Goal: Find contact information: Find contact information

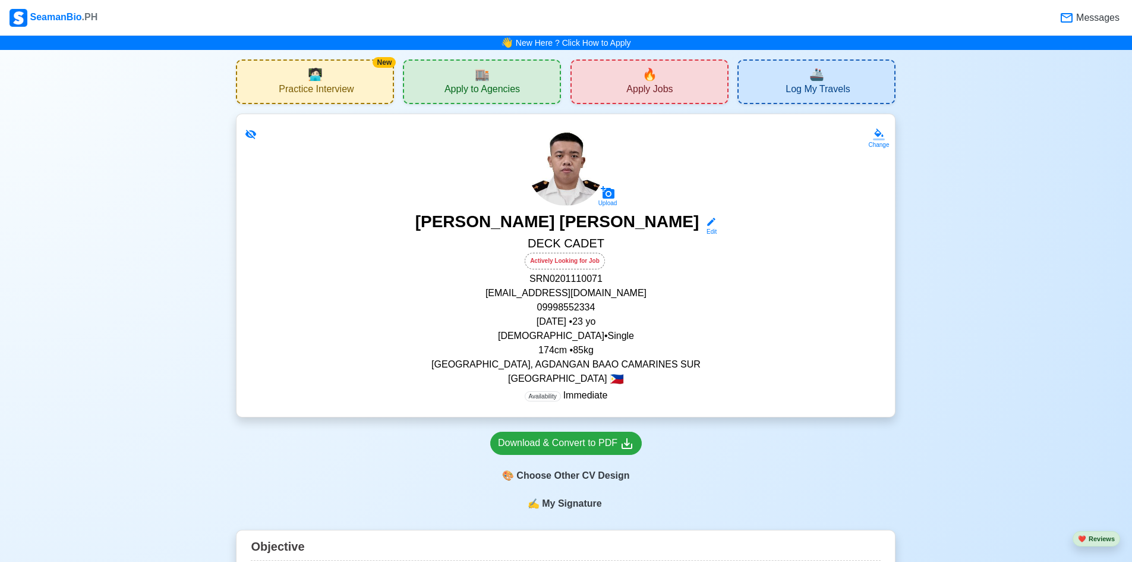
click at [474, 93] on span "Apply to Agencies" at bounding box center [482, 90] width 75 height 15
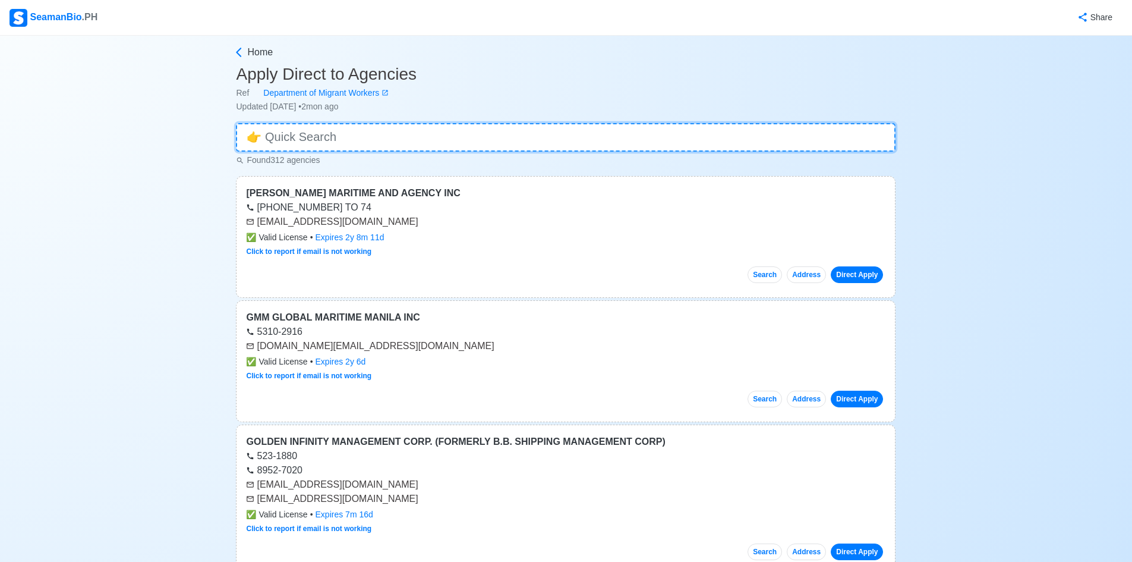
click at [523, 138] on input at bounding box center [566, 137] width 660 height 29
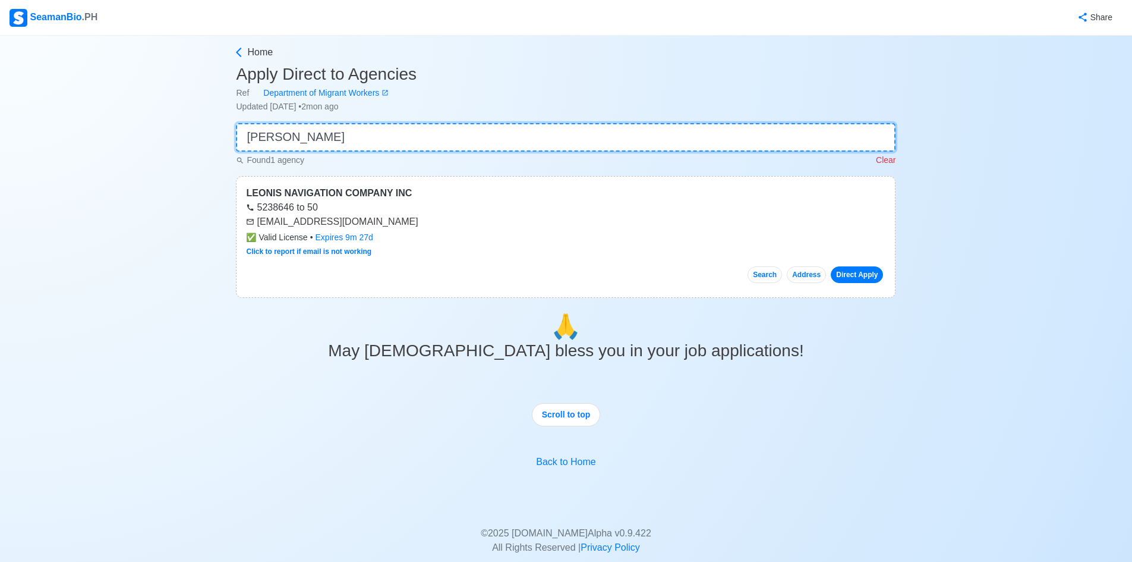
type input "[PERSON_NAME]"
drag, startPoint x: 403, startPoint y: 223, endPoint x: 258, endPoint y: 221, distance: 145.1
click at [258, 221] on div "[EMAIL_ADDRESS][DOMAIN_NAME]" at bounding box center [566, 222] width 640 height 14
copy div "[EMAIL_ADDRESS][DOMAIN_NAME]"
click at [888, 163] on p "Clear" at bounding box center [886, 160] width 20 height 12
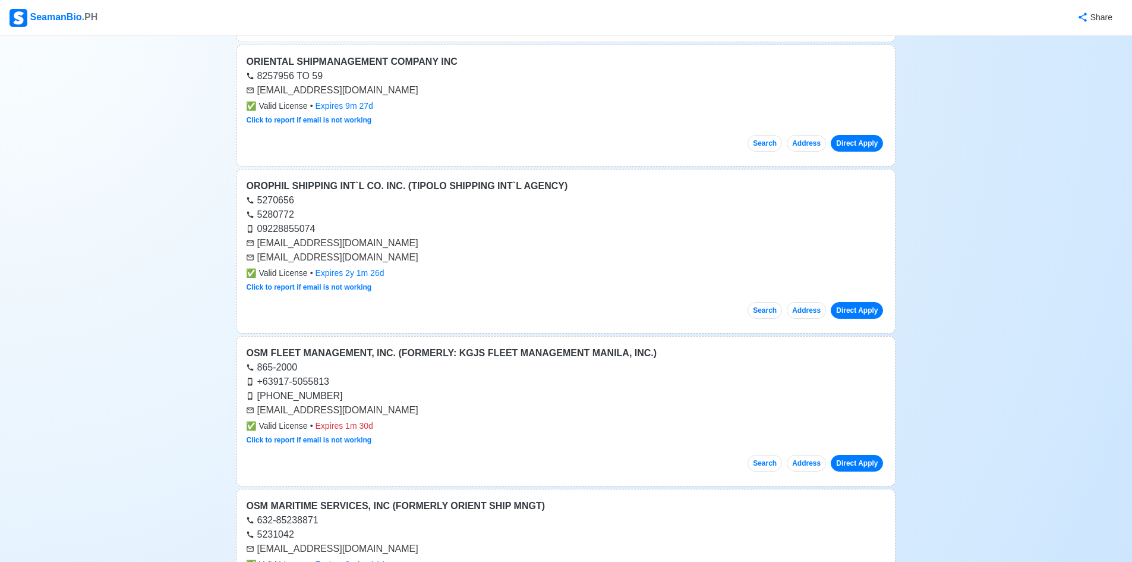
scroll to position [14281, 0]
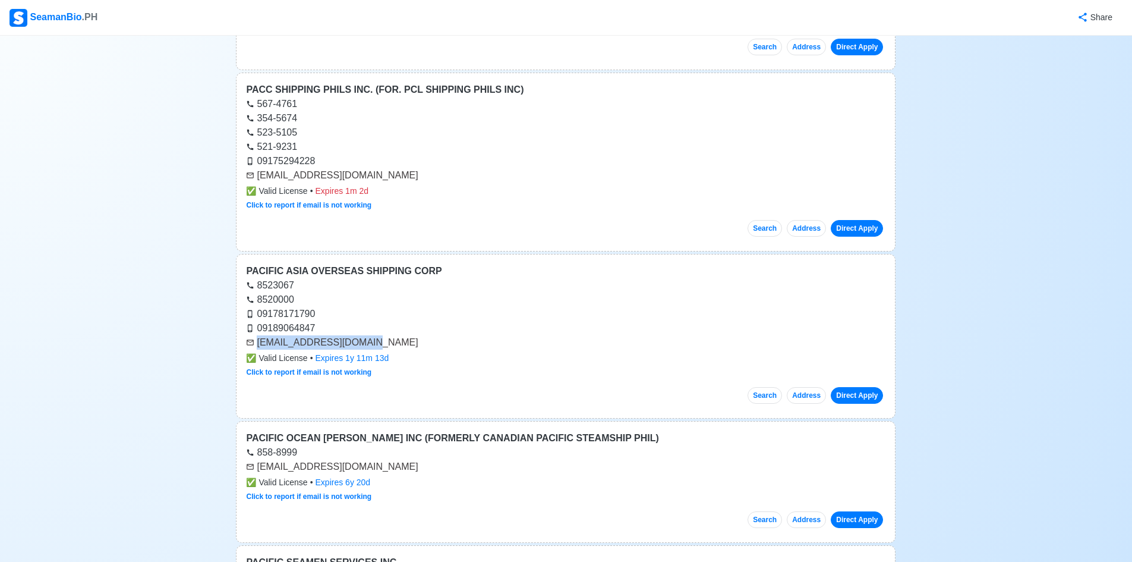
drag, startPoint x: 355, startPoint y: 345, endPoint x: 251, endPoint y: 344, distance: 104.0
click at [251, 344] on div "[EMAIL_ADDRESS][DOMAIN_NAME]" at bounding box center [566, 342] width 640 height 14
copy div "[EMAIL_ADDRESS][DOMAIN_NAME]"
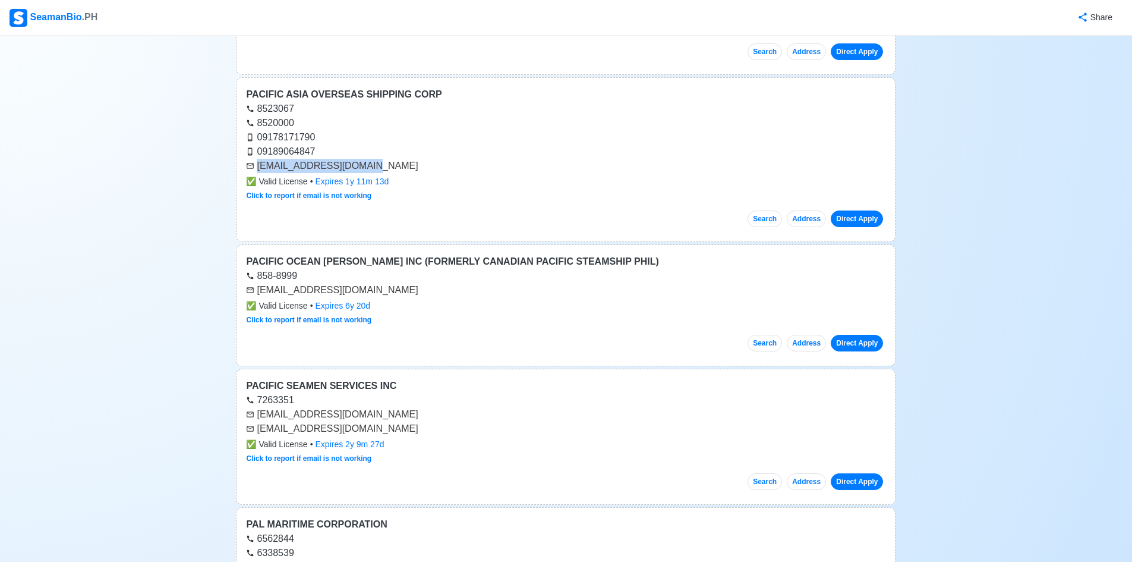
scroll to position [14460, 0]
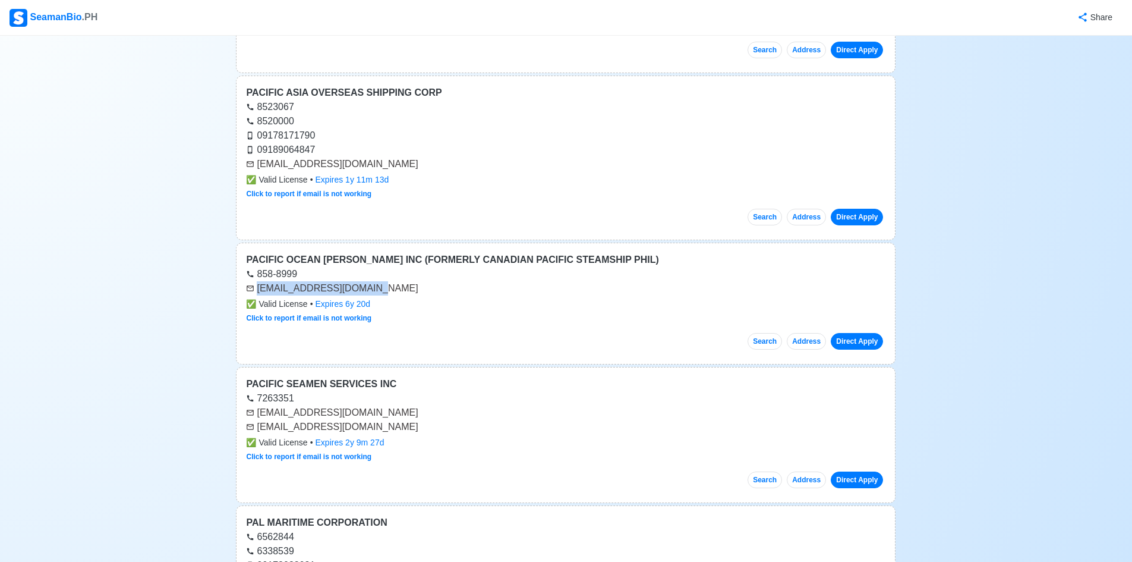
drag, startPoint x: 364, startPoint y: 289, endPoint x: 255, endPoint y: 292, distance: 109.4
click at [255, 292] on div "[EMAIL_ADDRESS][DOMAIN_NAME]" at bounding box center [566, 288] width 640 height 14
copy div "[EMAIL_ADDRESS][DOMAIN_NAME]"
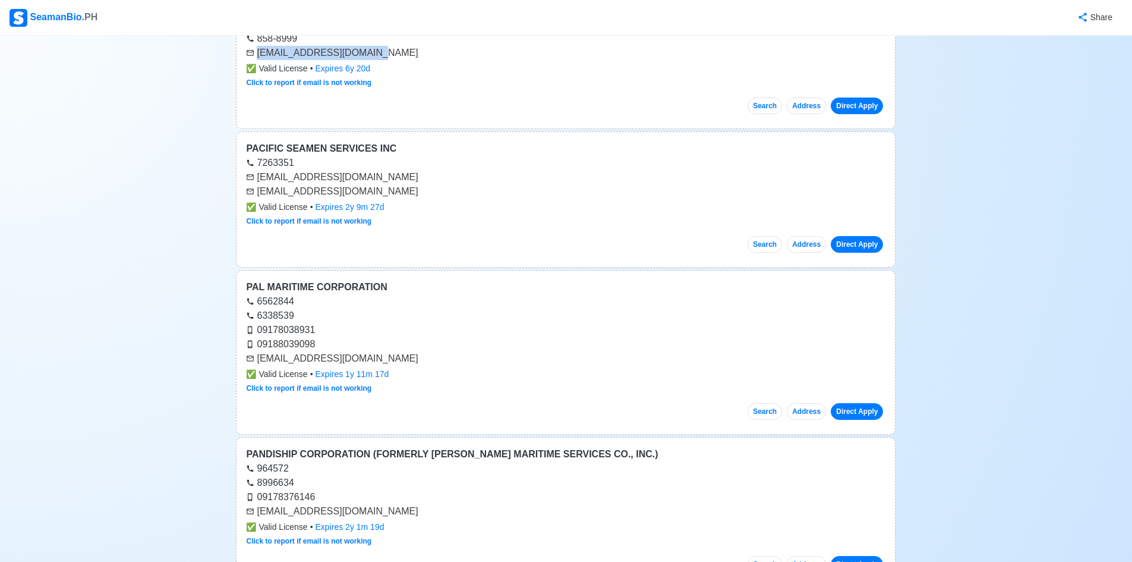
scroll to position [14697, 0]
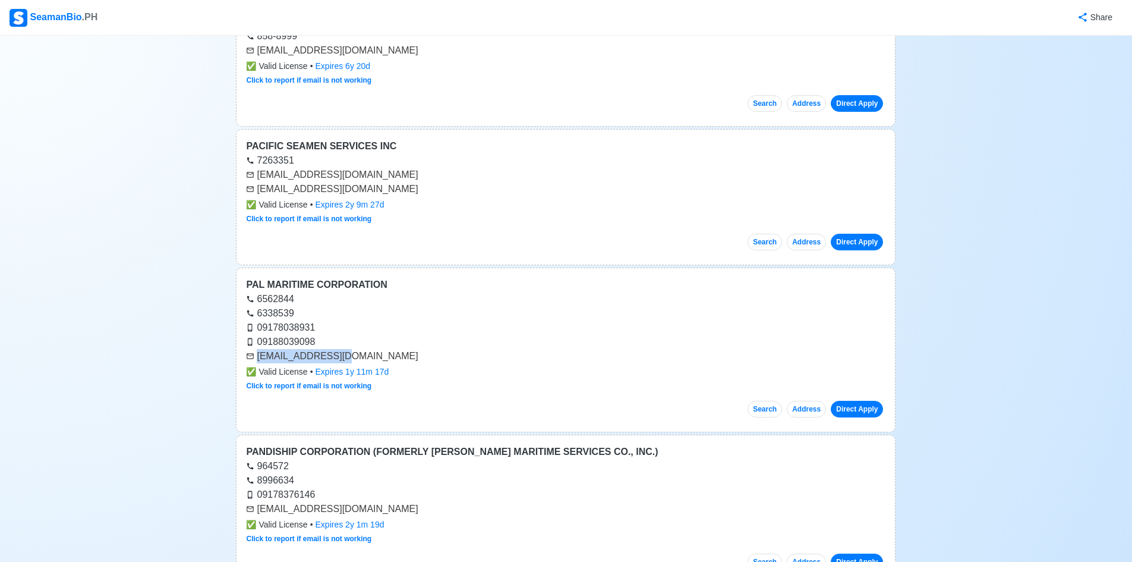
drag, startPoint x: 345, startPoint y: 357, endPoint x: 253, endPoint y: 361, distance: 91.6
click at [253, 361] on div "[EMAIL_ADDRESS][DOMAIN_NAME]" at bounding box center [566, 356] width 640 height 14
copy div "[EMAIL_ADDRESS][DOMAIN_NAME]"
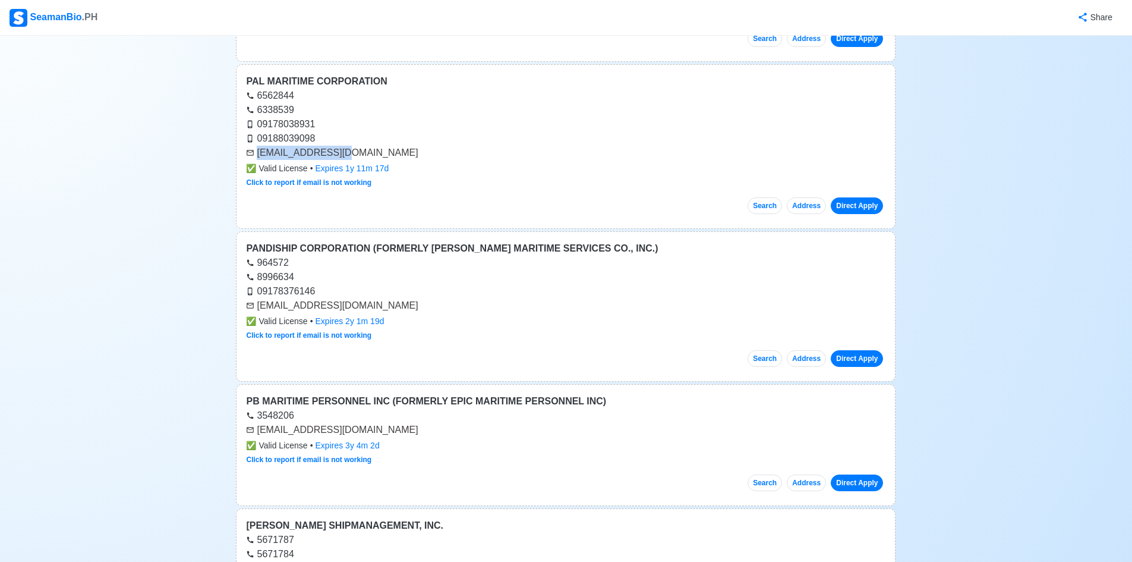
scroll to position [14935, 0]
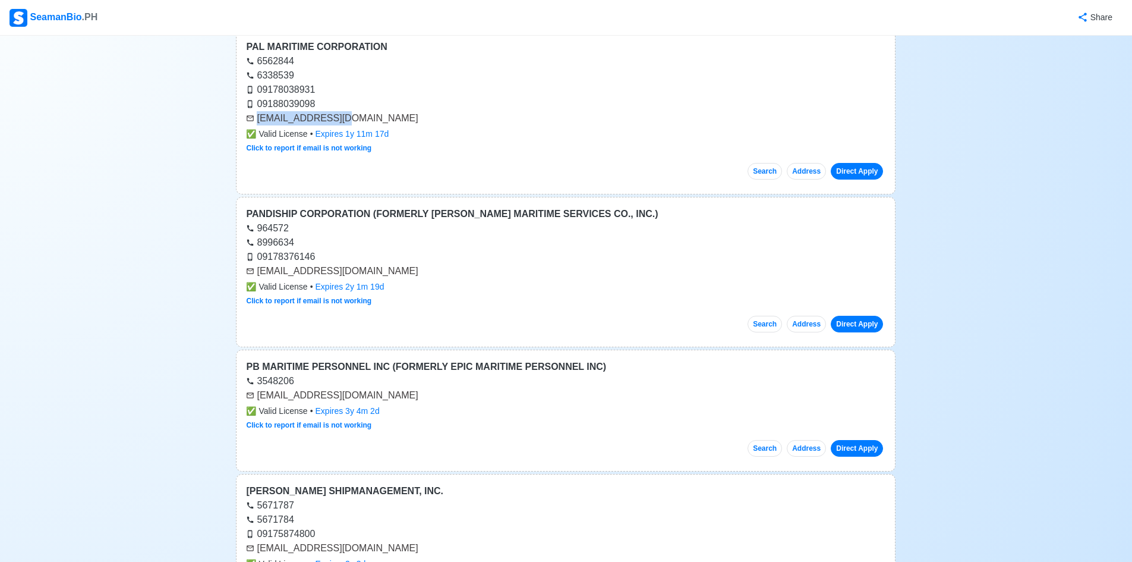
drag, startPoint x: 401, startPoint y: 272, endPoint x: 257, endPoint y: 274, distance: 143.9
click at [257, 274] on div "[EMAIL_ADDRESS][DOMAIN_NAME]" at bounding box center [566, 271] width 640 height 14
copy div "[EMAIL_ADDRESS][DOMAIN_NAME]"
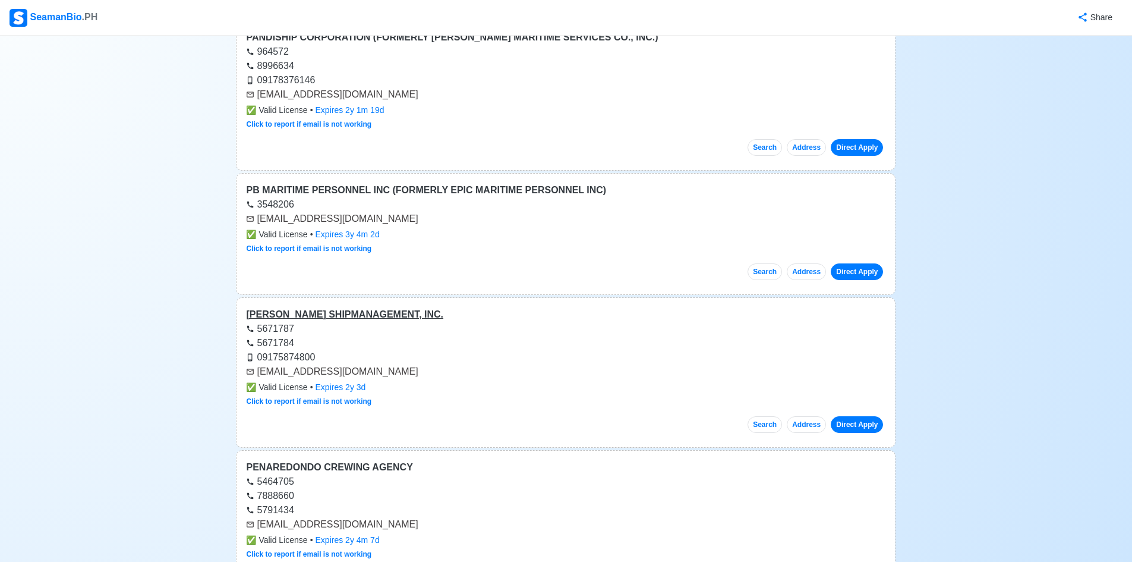
scroll to position [15113, 0]
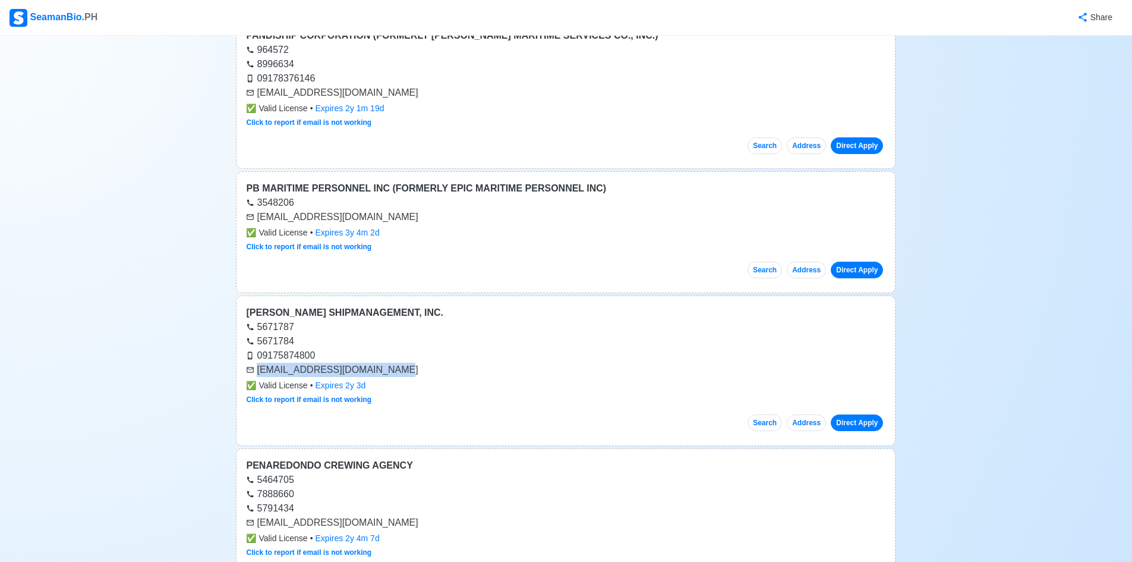
drag, startPoint x: 386, startPoint y: 374, endPoint x: 245, endPoint y: 374, distance: 140.3
click at [245, 374] on div "[PERSON_NAME] SHIPMANAGEMENT, INC. 5671787 5671784 09175874800 [EMAIL_ADDRESS][…" at bounding box center [566, 370] width 660 height 150
copy div "[EMAIL_ADDRESS][DOMAIN_NAME]"
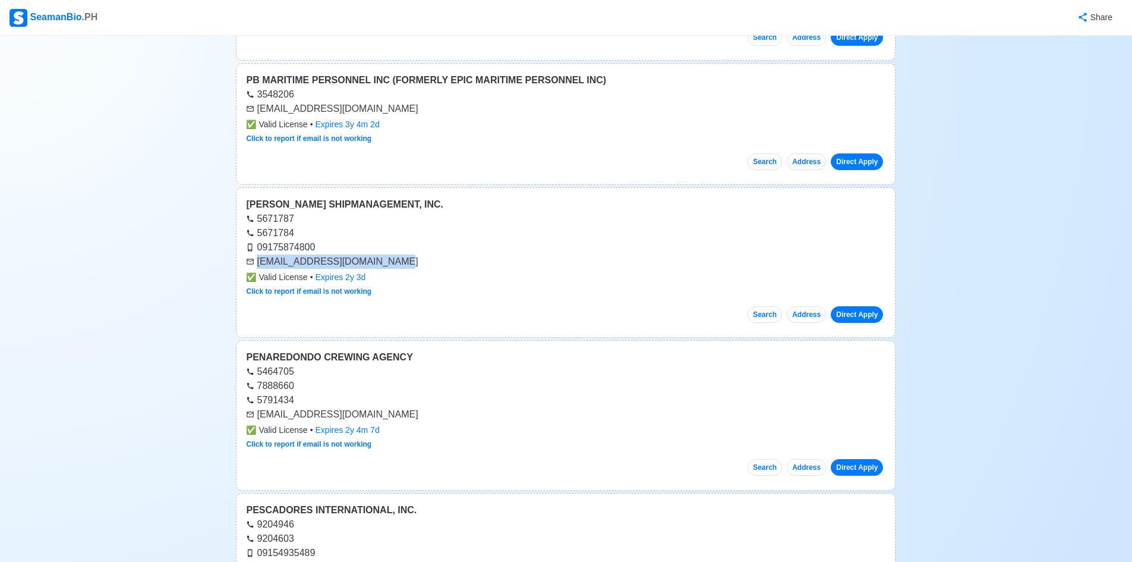
scroll to position [15351, 0]
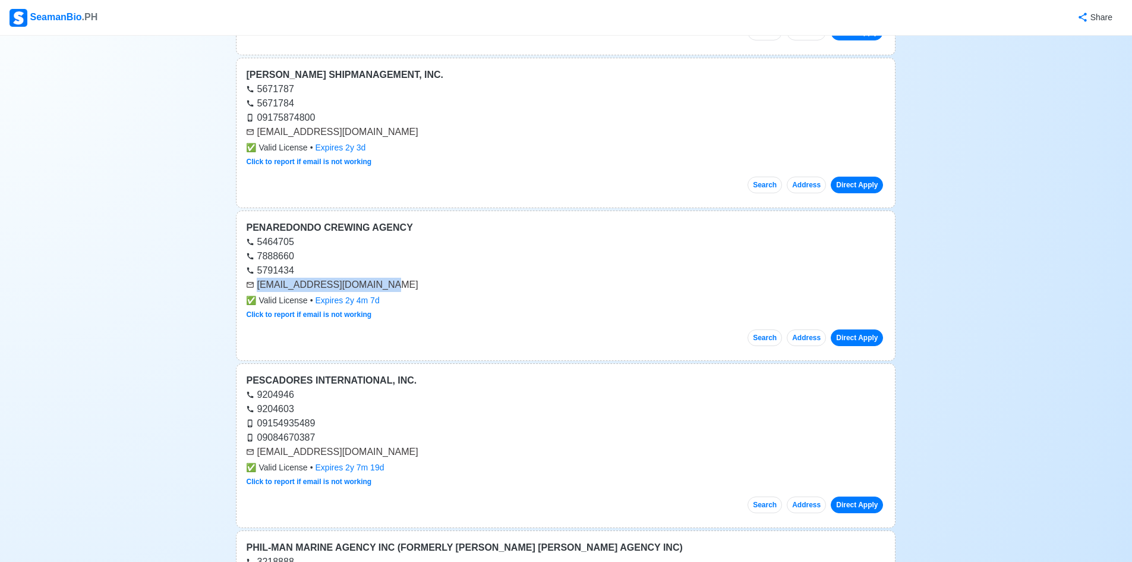
drag, startPoint x: 389, startPoint y: 288, endPoint x: 255, endPoint y: 291, distance: 134.4
click at [255, 291] on div "[EMAIL_ADDRESS][DOMAIN_NAME]" at bounding box center [566, 285] width 640 height 14
copy div "[EMAIL_ADDRESS][DOMAIN_NAME]"
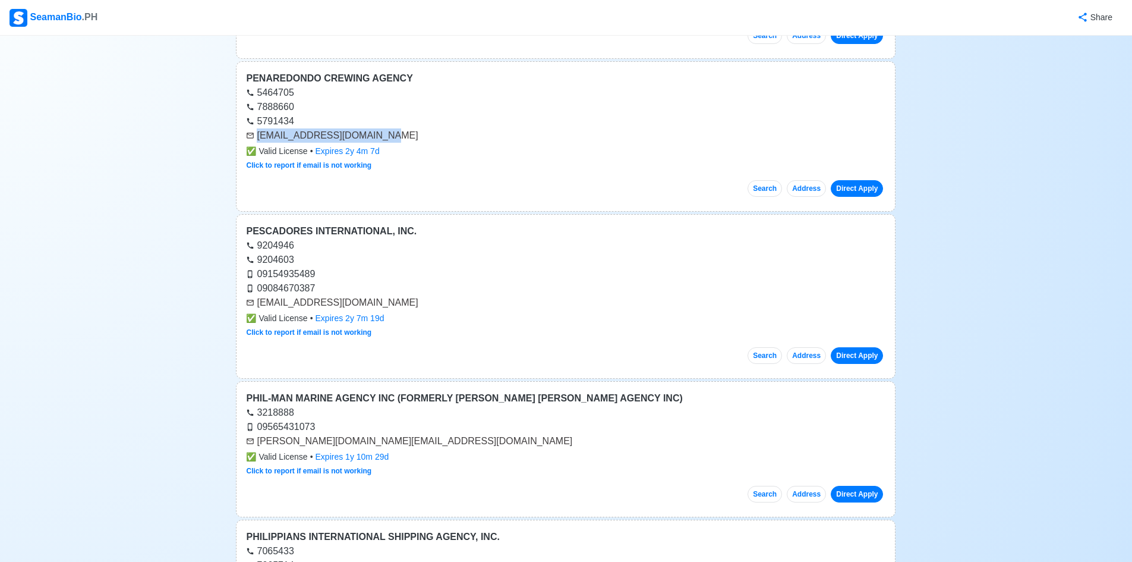
scroll to position [15529, 0]
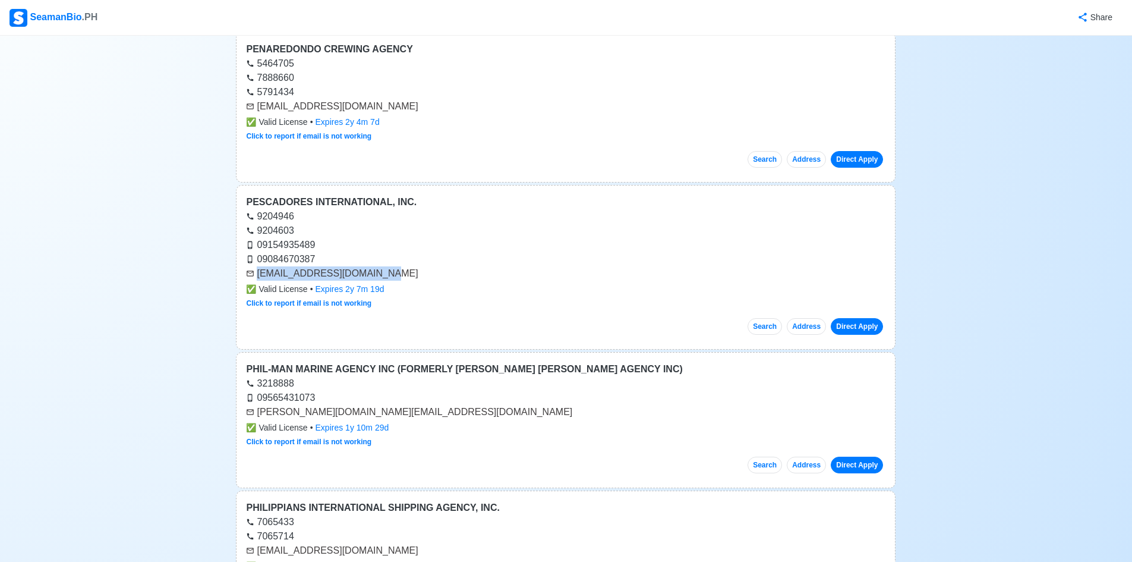
drag, startPoint x: 384, startPoint y: 275, endPoint x: 252, endPoint y: 275, distance: 132.0
click at [252, 275] on div "[EMAIL_ADDRESS][DOMAIN_NAME]" at bounding box center [566, 273] width 640 height 14
copy div "[EMAIL_ADDRESS][DOMAIN_NAME]"
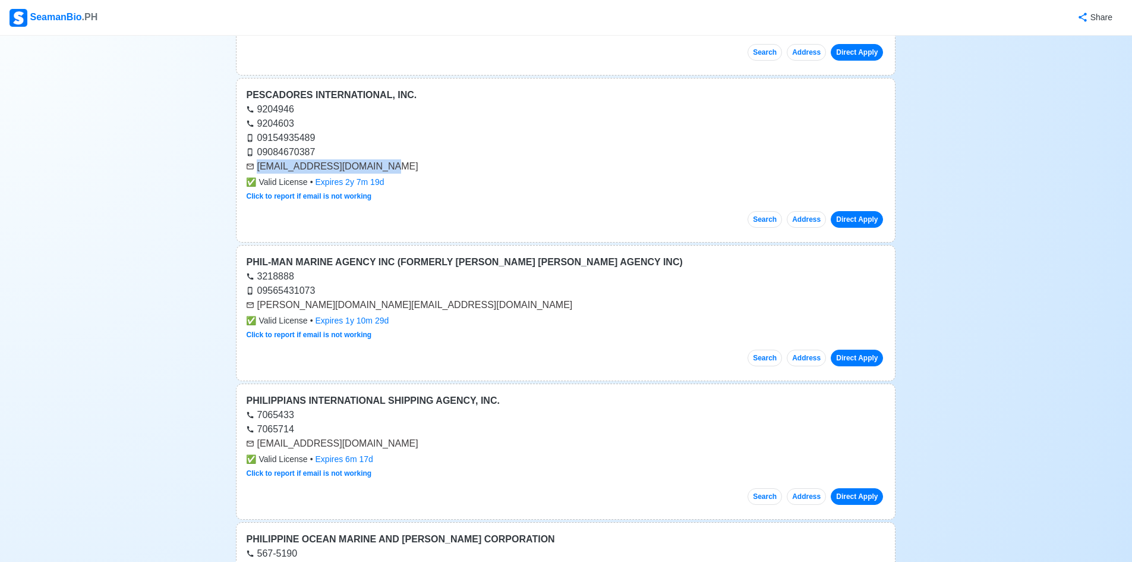
scroll to position [15648, 0]
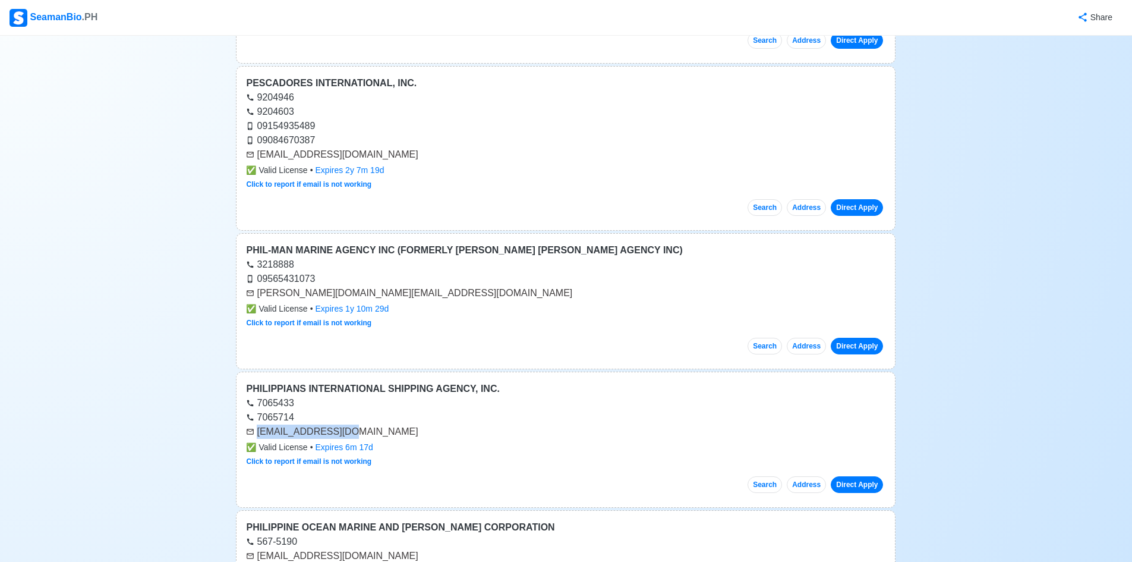
drag, startPoint x: 351, startPoint y: 434, endPoint x: 242, endPoint y: 437, distance: 108.8
click at [242, 437] on div "PHILIPPIANS INTERNATIONAL SHIPPING AGENCY, INC. 7065433 7065714 [EMAIL_ADDRESS]…" at bounding box center [566, 440] width 660 height 136
copy div "[EMAIL_ADDRESS][DOMAIN_NAME]"
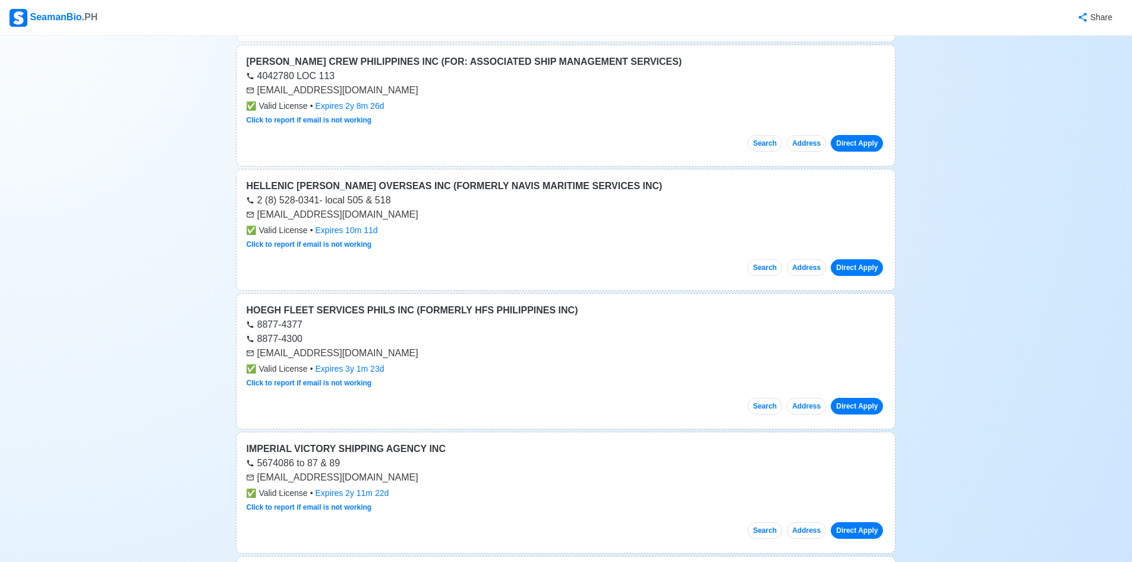
scroll to position [0, 0]
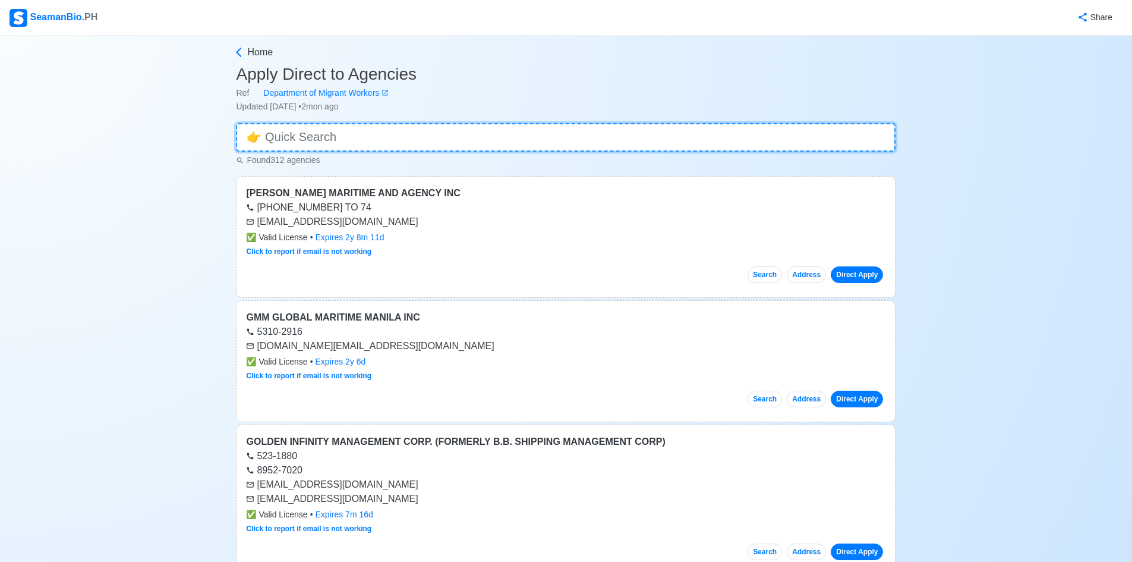
click at [552, 141] on input at bounding box center [566, 137] width 660 height 29
type input "d"
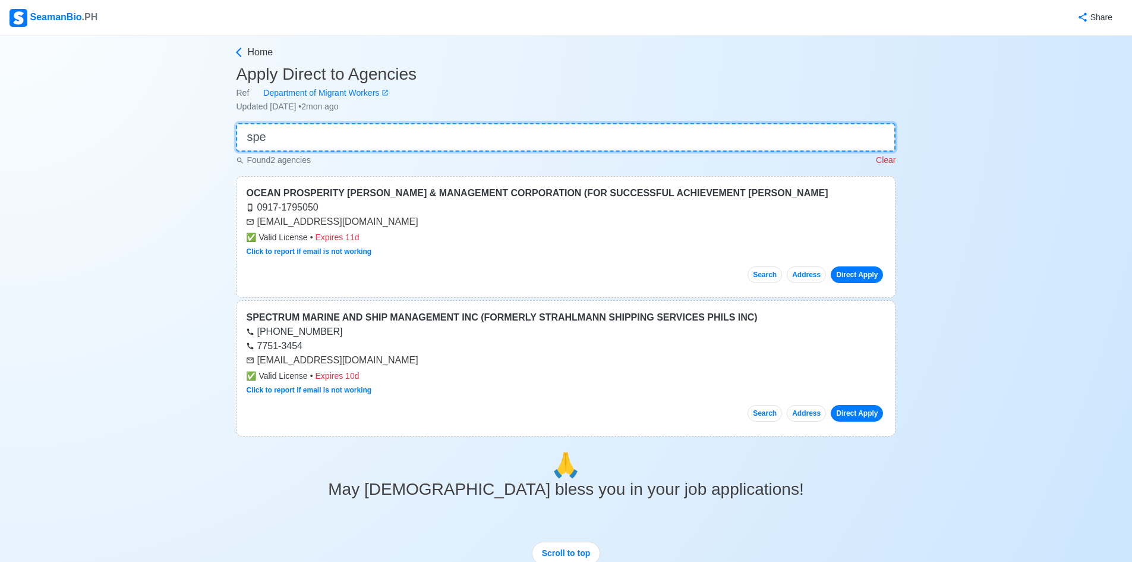
type input "spe"
drag, startPoint x: 402, startPoint y: 361, endPoint x: 253, endPoint y: 363, distance: 149.8
click at [253, 363] on div "[EMAIL_ADDRESS][DOMAIN_NAME]" at bounding box center [566, 360] width 640 height 14
copy div "[EMAIL_ADDRESS][DOMAIN_NAME]"
click at [890, 165] on p "Clear" at bounding box center [886, 160] width 20 height 12
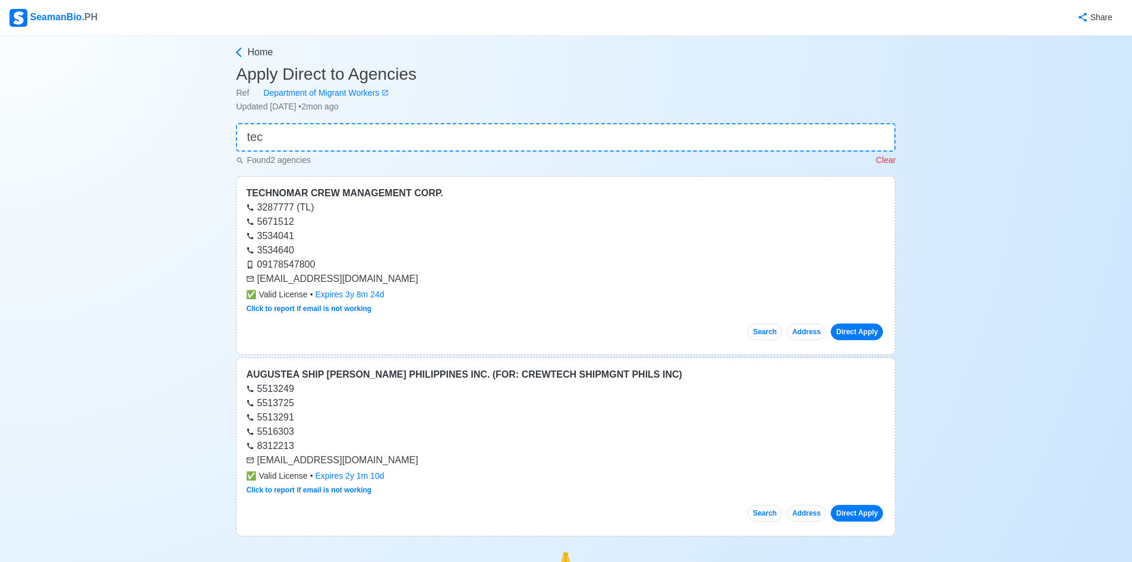
drag, startPoint x: 417, startPoint y: 280, endPoint x: 254, endPoint y: 284, distance: 162.9
click at [254, 284] on div "[EMAIL_ADDRESS][DOMAIN_NAME]" at bounding box center [566, 279] width 640 height 14
click at [755, 146] on input "tec" at bounding box center [566, 137] width 660 height 29
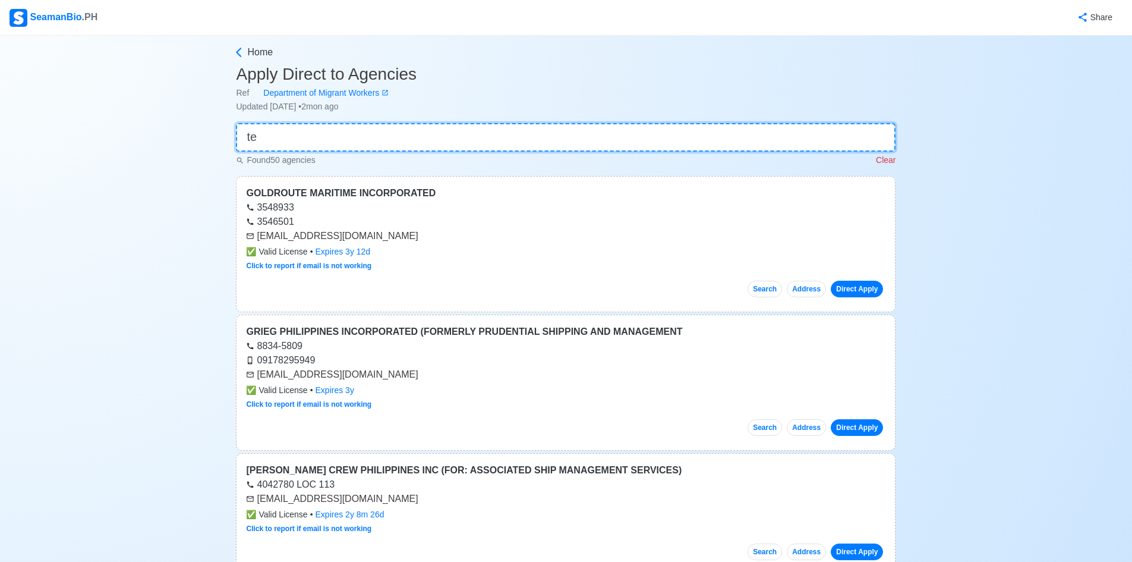
type input "t"
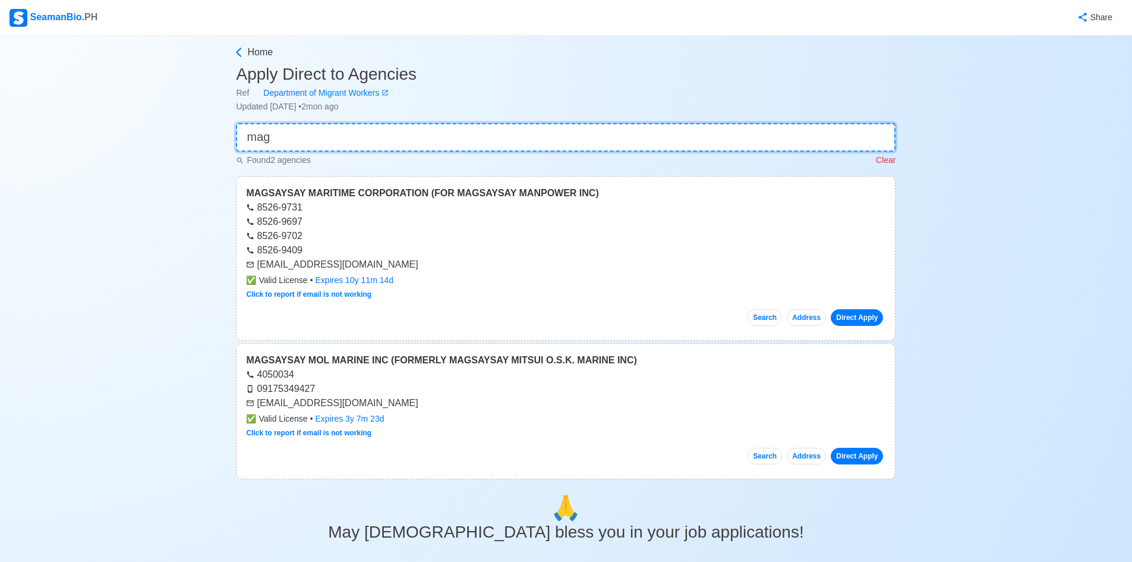
type input "mag"
drag, startPoint x: 355, startPoint y: 404, endPoint x: 241, endPoint y: 404, distance: 114.7
click at [238, 404] on div "MAGSAYSAY MOL MARINE INC (FORMERLY MAGSAYSAY MITSUI O.S.K. MARINE INC) 4050034 …" at bounding box center [566, 411] width 660 height 136
drag, startPoint x: 377, startPoint y: 260, endPoint x: 254, endPoint y: 271, distance: 124.2
click at [254, 271] on div "[EMAIL_ADDRESS][DOMAIN_NAME]" at bounding box center [566, 264] width 640 height 14
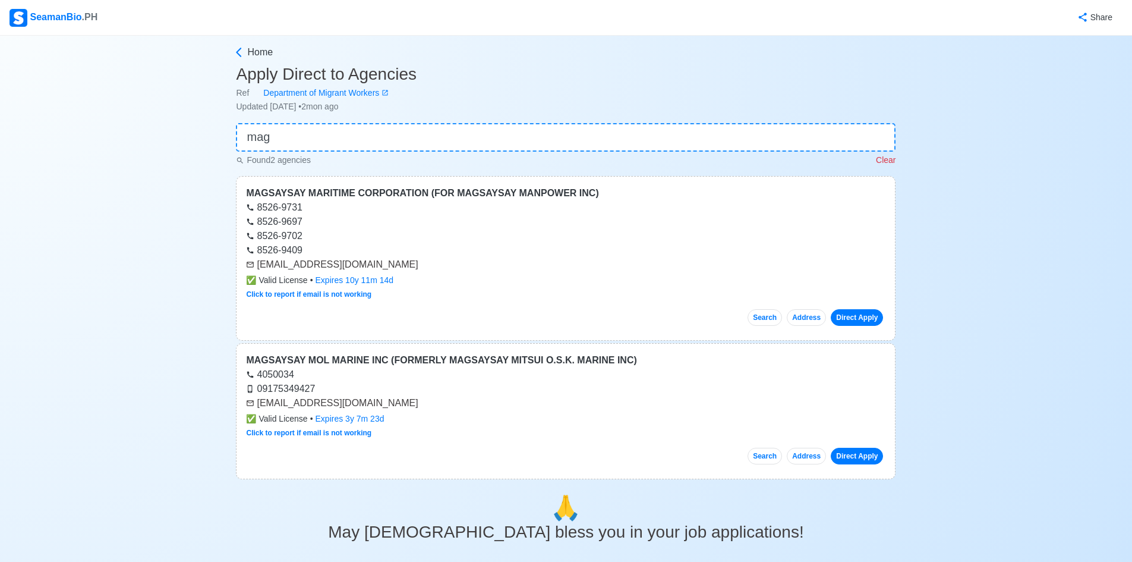
click at [886, 162] on p "Clear" at bounding box center [886, 160] width 20 height 12
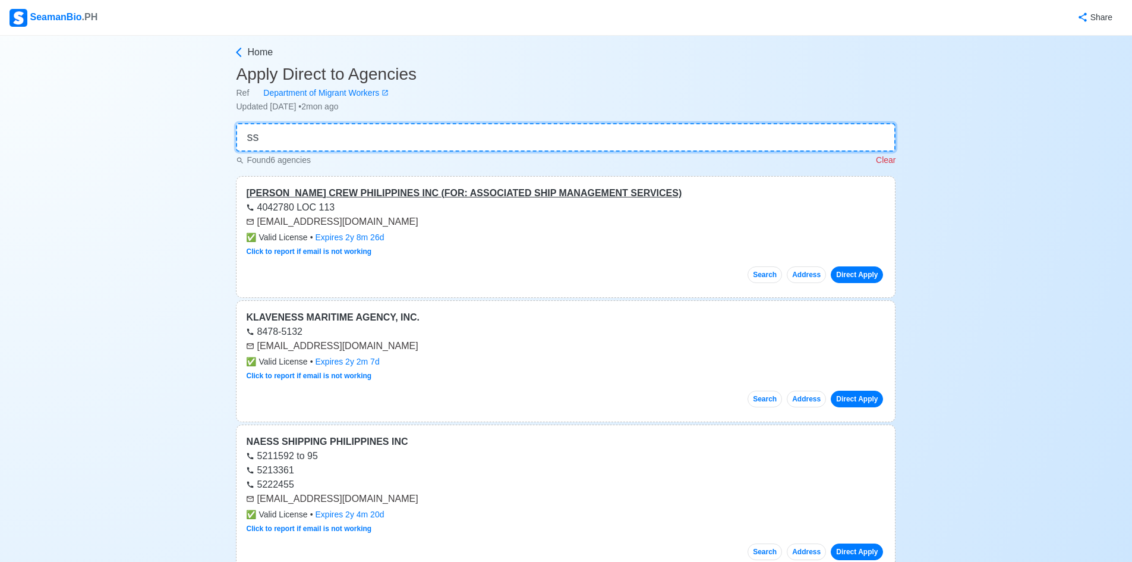
type input "ssm"
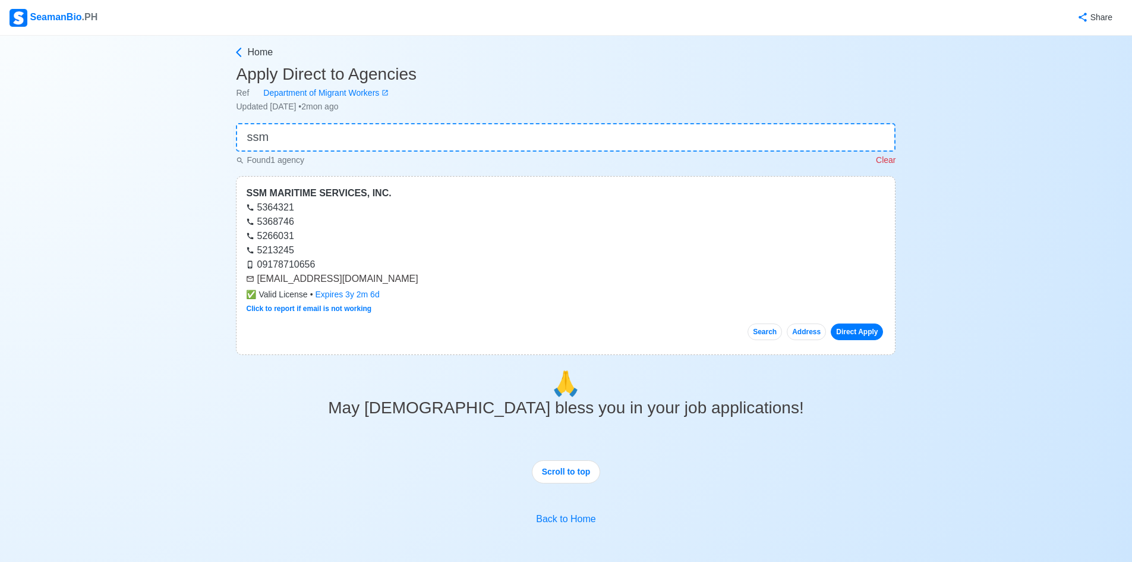
click at [885, 162] on p "Clear" at bounding box center [886, 160] width 20 height 12
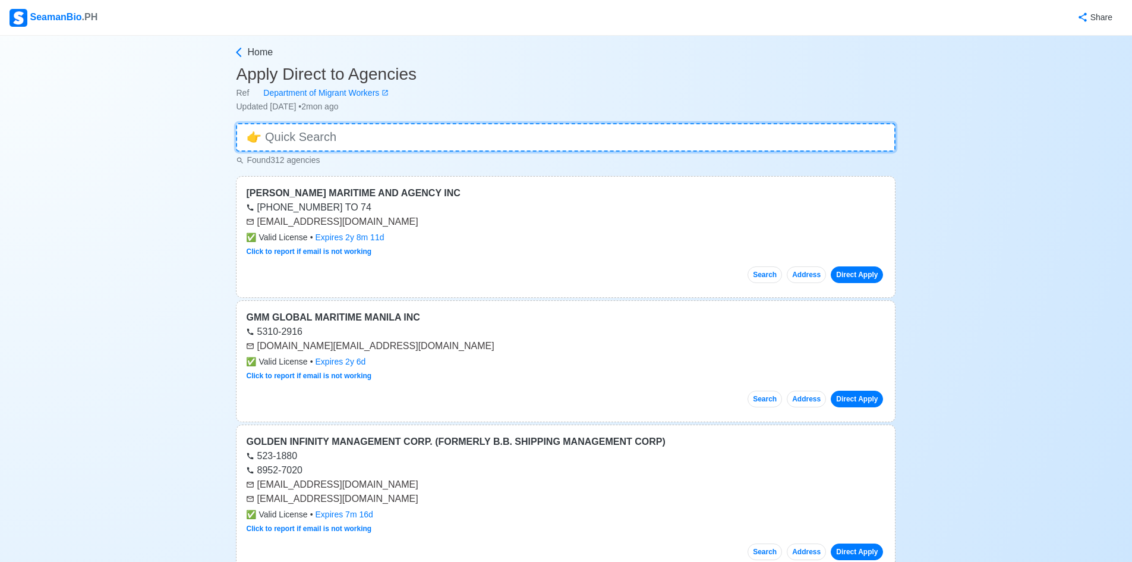
click at [640, 130] on input at bounding box center [566, 137] width 660 height 29
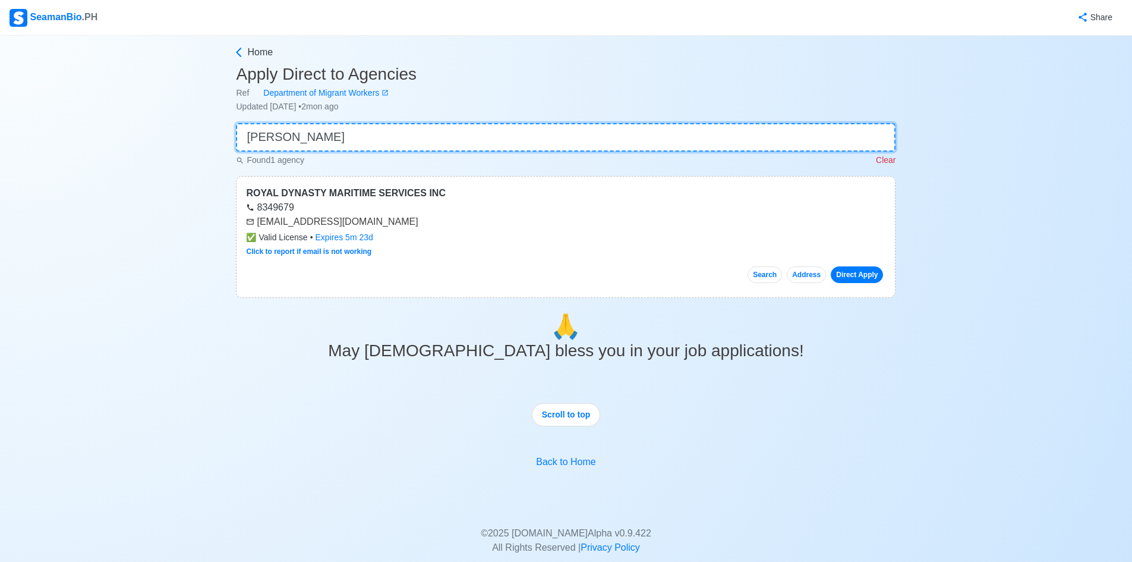
type input "[PERSON_NAME]"
drag, startPoint x: 352, startPoint y: 223, endPoint x: 259, endPoint y: 225, distance: 93.3
click at [259, 225] on div "[EMAIL_ADDRESS][DOMAIN_NAME]" at bounding box center [566, 222] width 640 height 14
